Goal: Browse casually: Explore the website without a specific task or goal

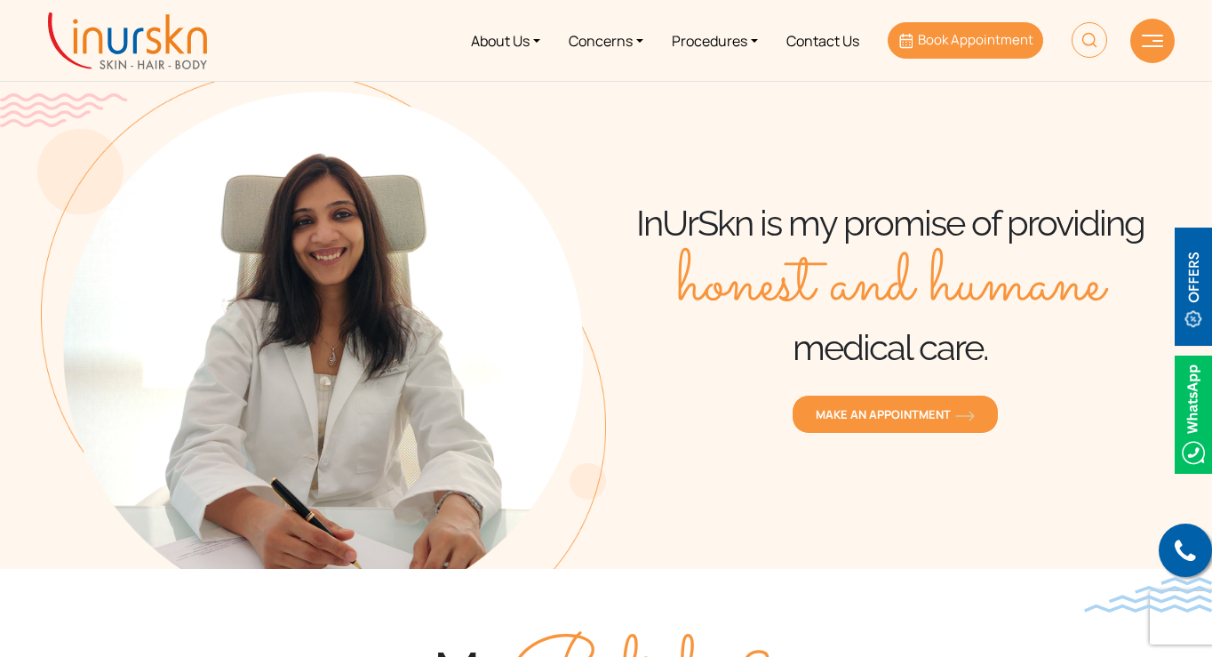
click at [945, 30] on link "Book Appointment" at bounding box center [966, 40] width 156 height 36
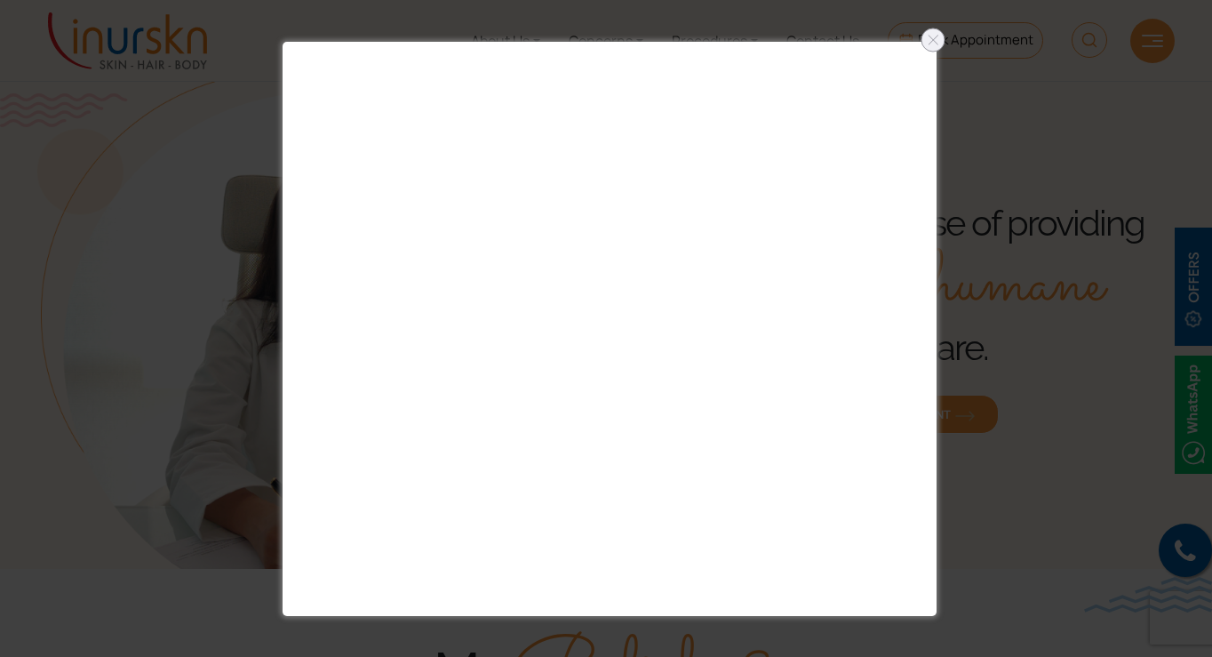
click at [912, 34] on div at bounding box center [606, 328] width 1212 height 657
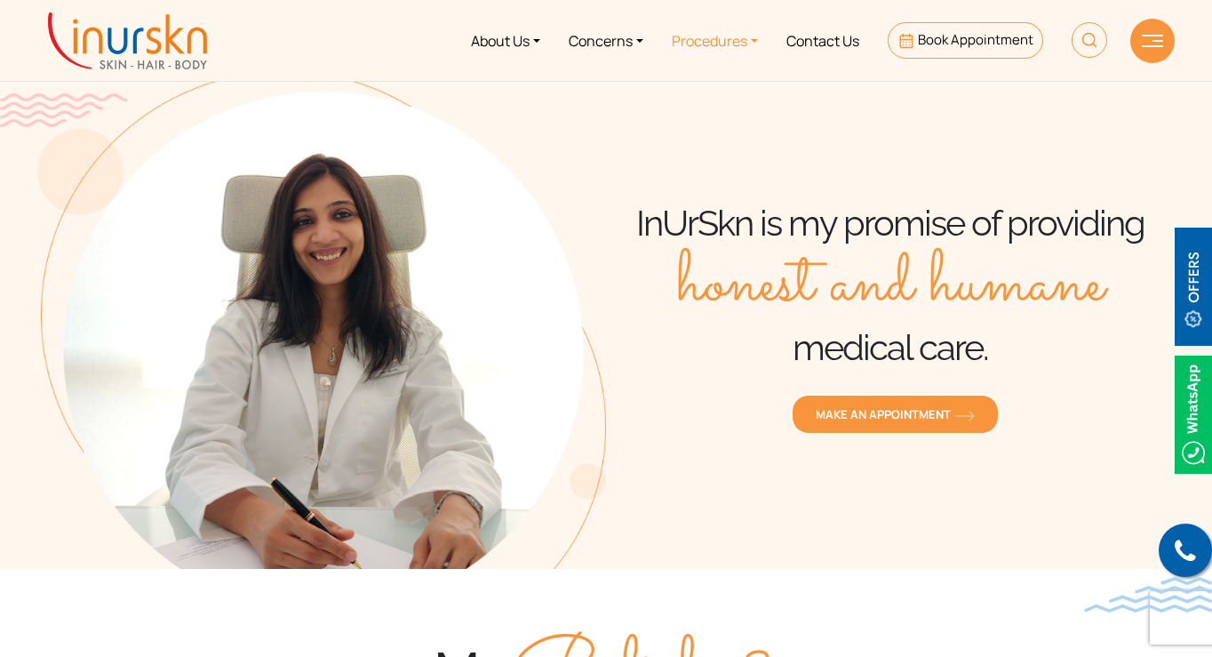
click at [727, 49] on link "Procedures" at bounding box center [715, 40] width 115 height 67
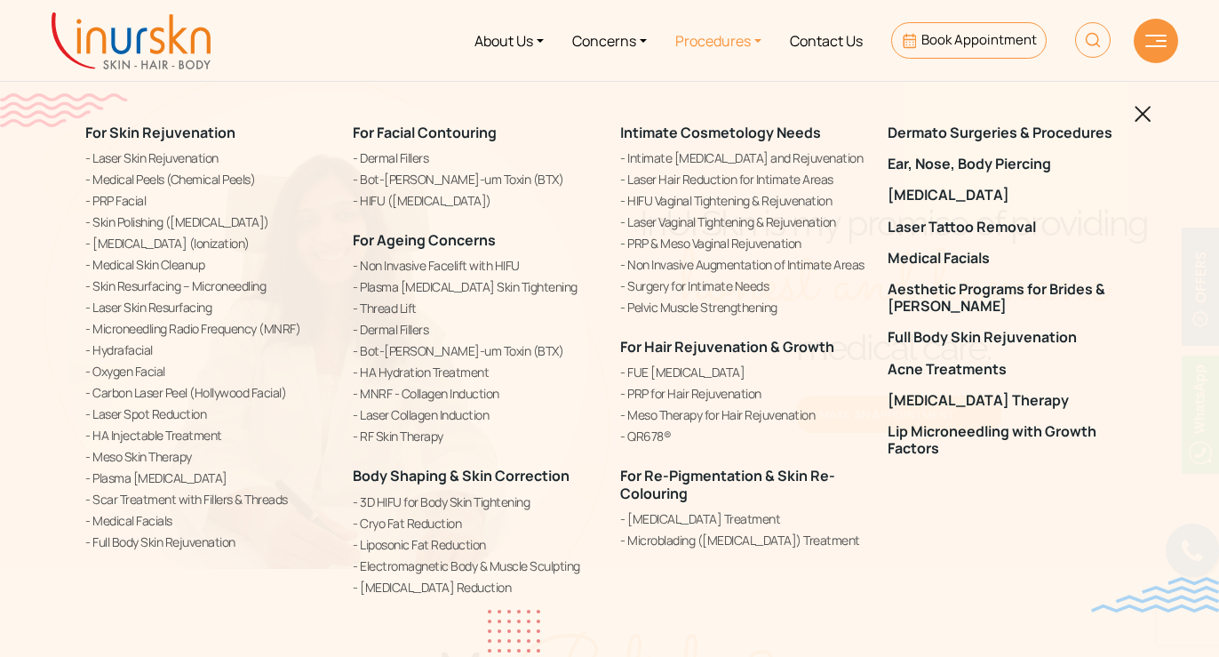
click at [727, 49] on link "Procedures" at bounding box center [718, 40] width 115 height 67
click at [800, 39] on link "Contact Us" at bounding box center [826, 40] width 101 height 67
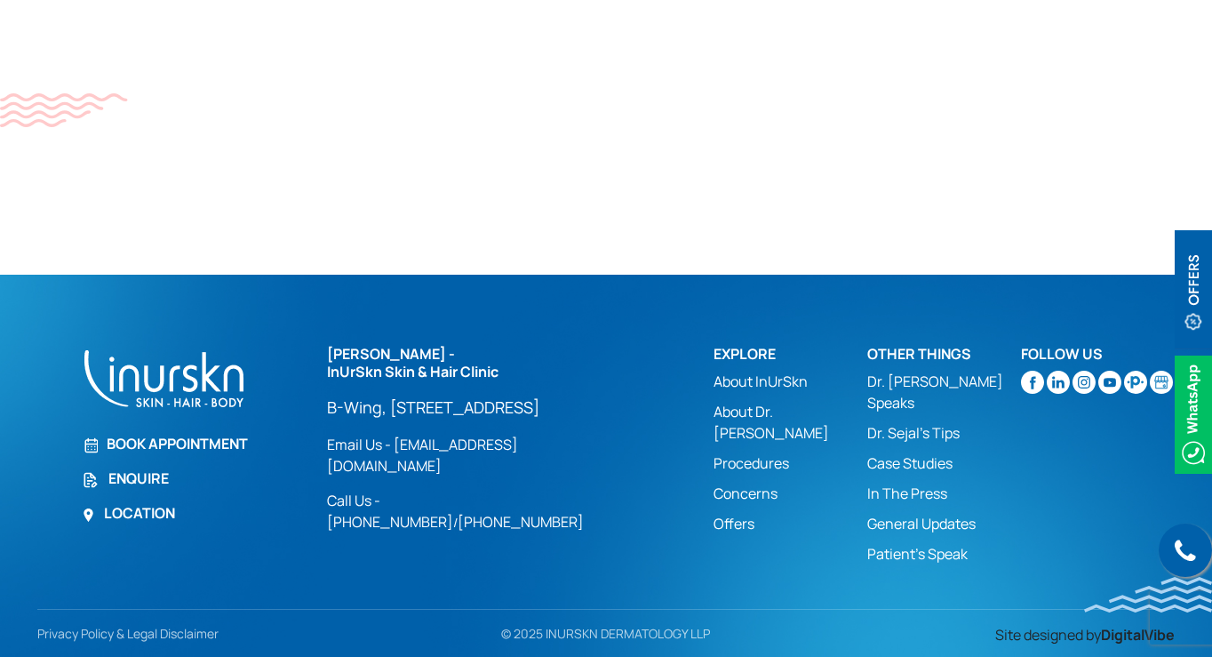
scroll to position [1274, 0]
click at [923, 376] on link "Dr. [PERSON_NAME] Speaks" at bounding box center [944, 392] width 154 height 43
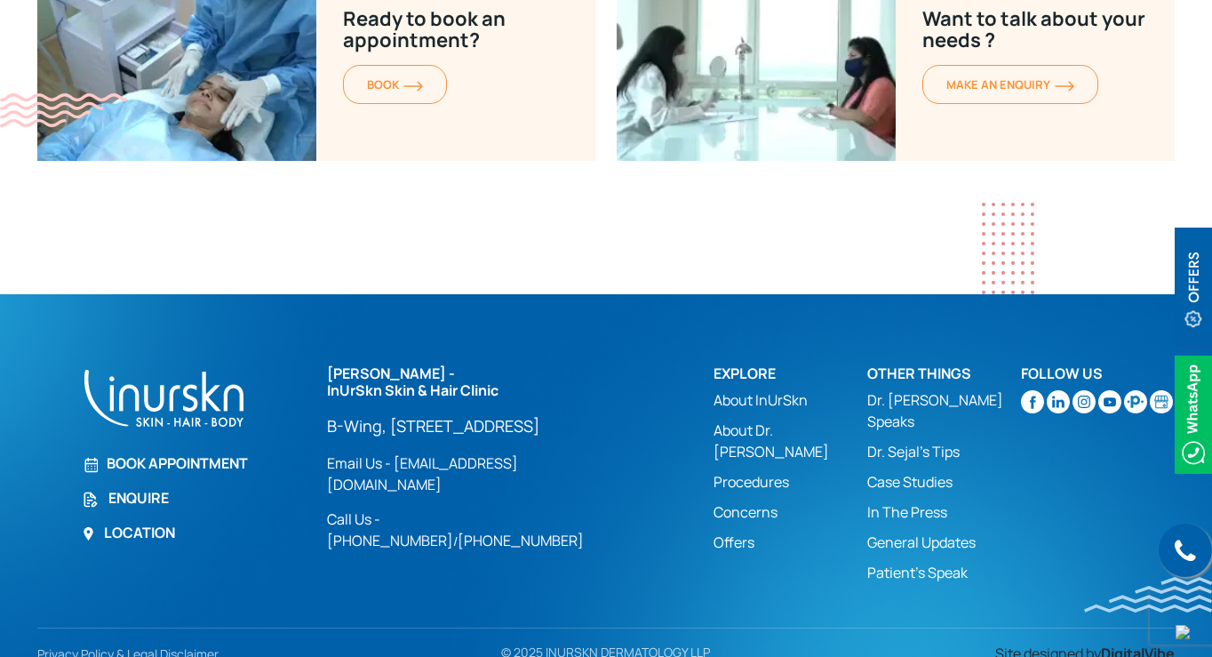
scroll to position [4881, 0]
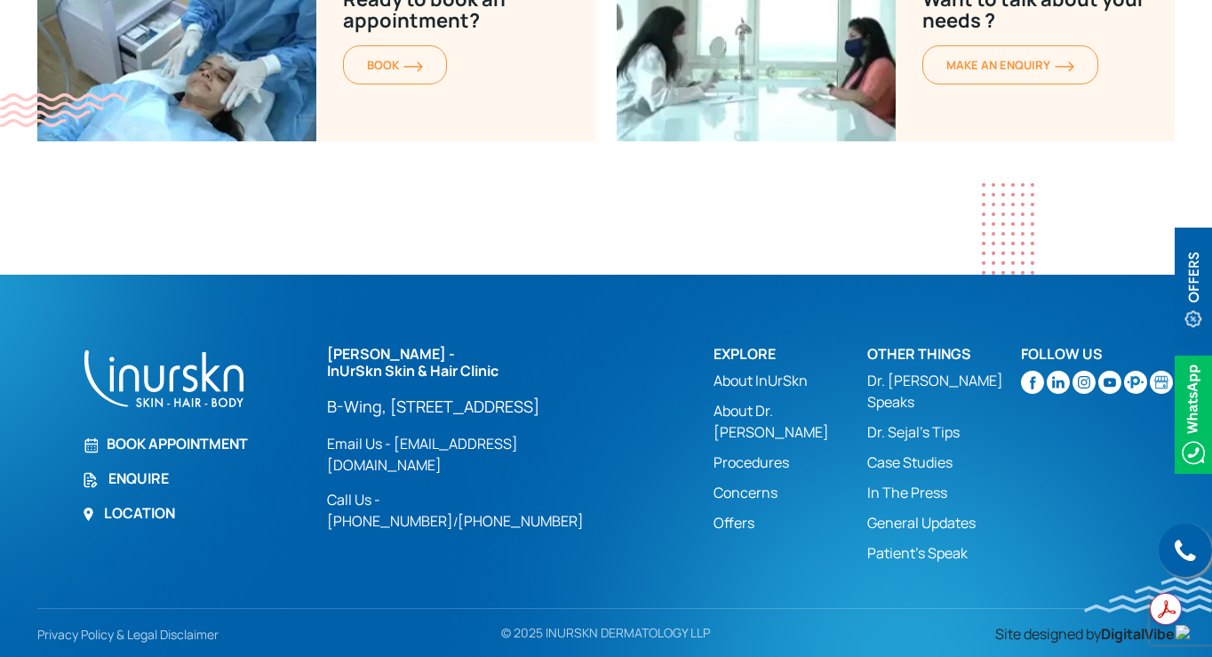
click at [899, 421] on link "Dr. Sejal's Tips" at bounding box center [944, 431] width 154 height 21
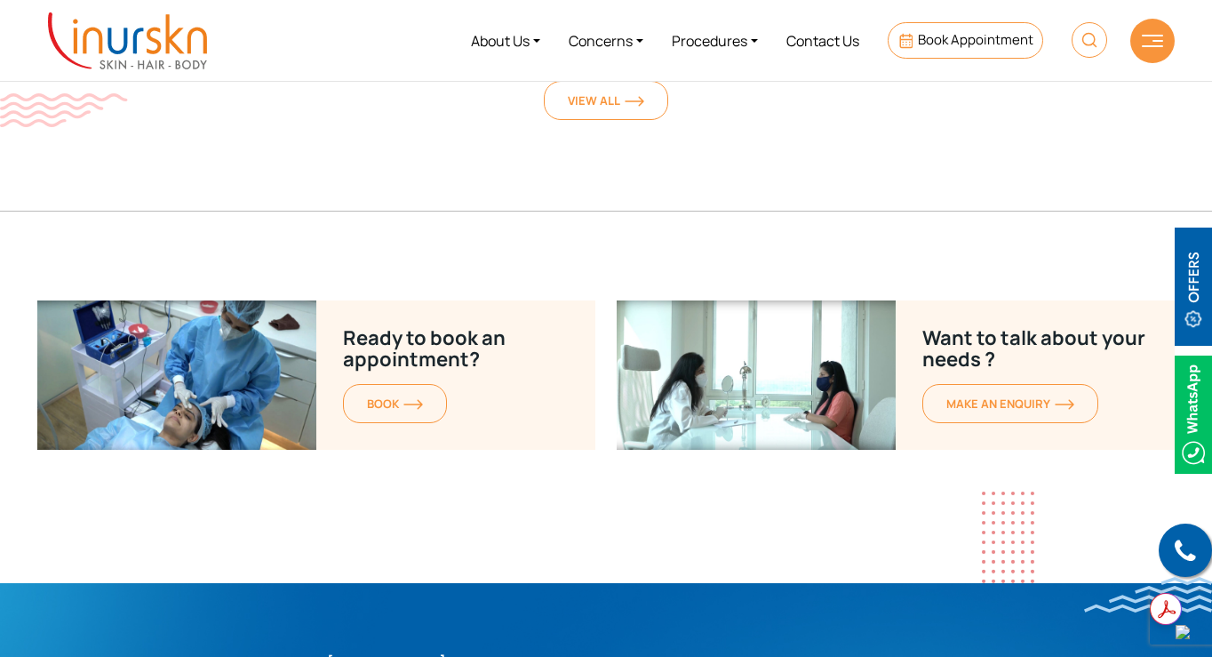
scroll to position [4467, 0]
